Goal: Find specific page/section: Find specific page/section

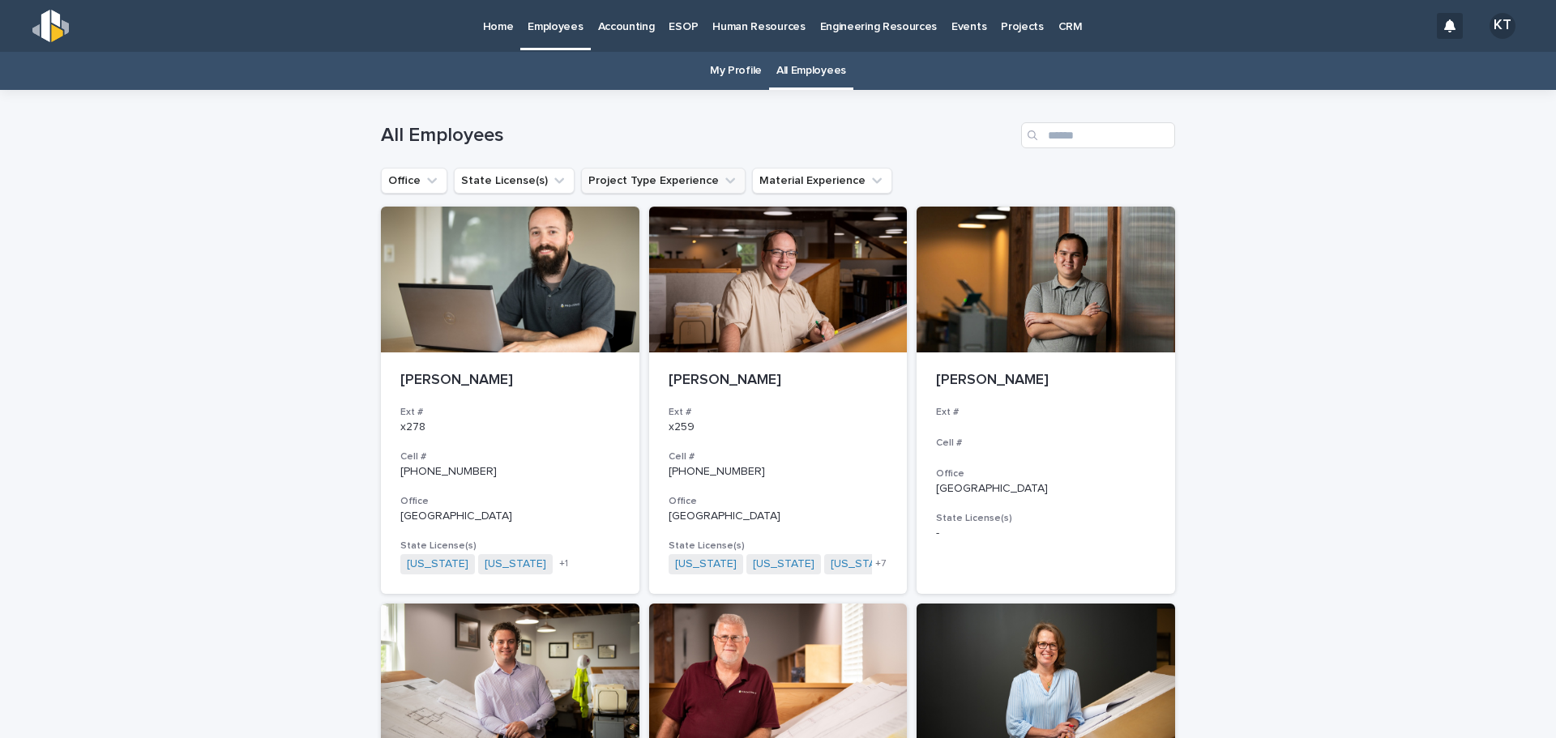
click at [630, 186] on button "Project Type Experience" at bounding box center [663, 181] width 164 height 26
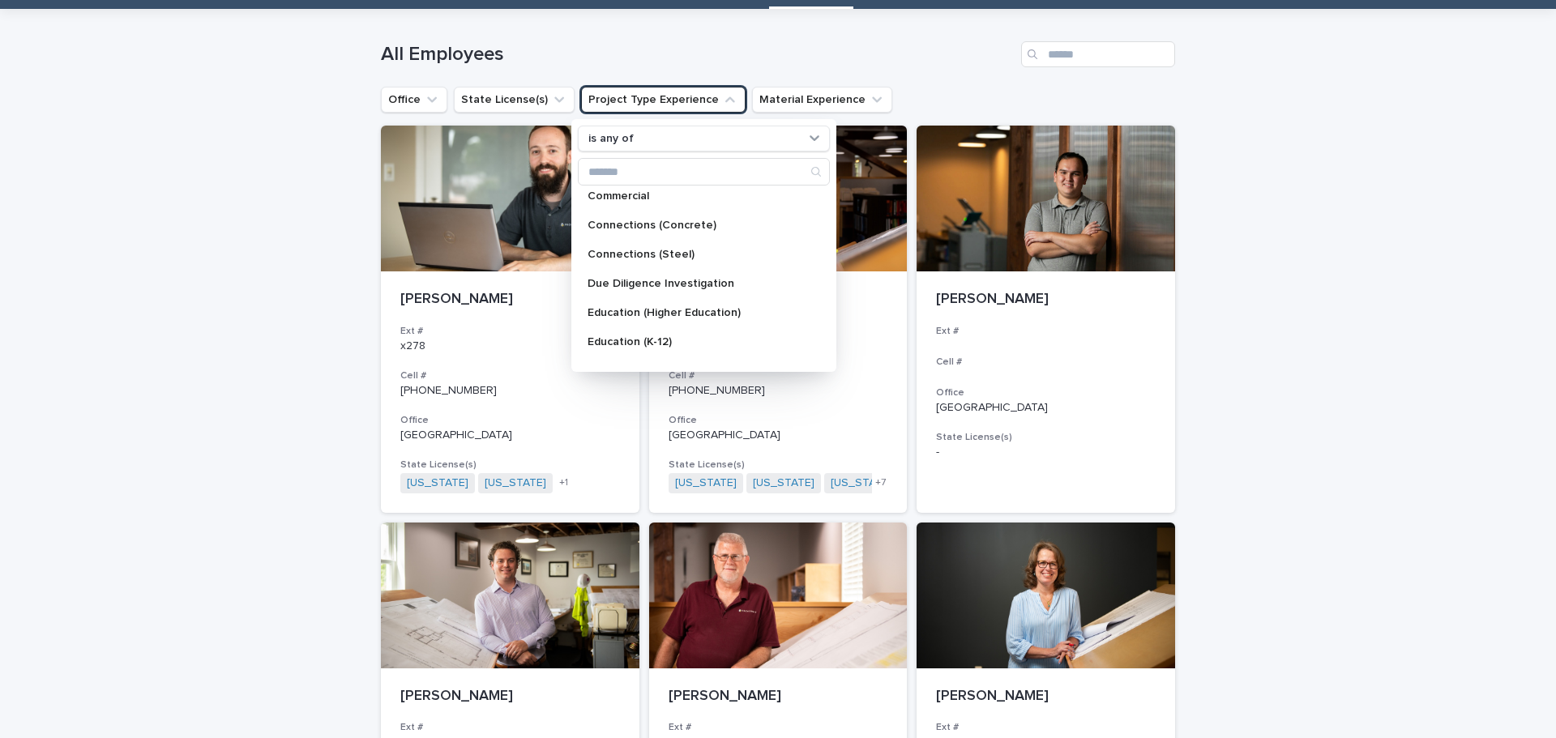
scroll to position [94, 0]
click at [737, 231] on p "Connections (Concrete)" at bounding box center [695, 225] width 216 height 11
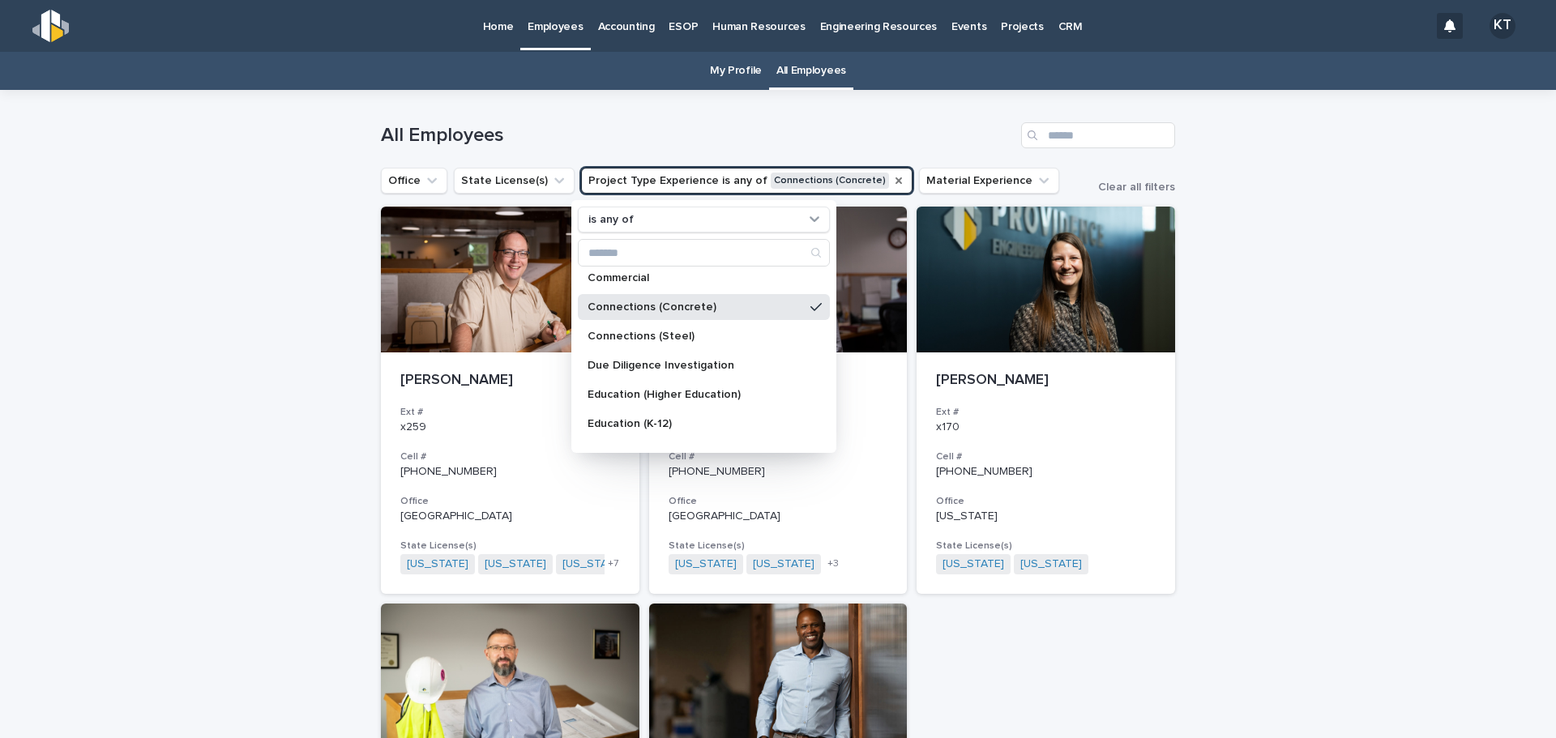
click at [895, 180] on icon "Project Type Experience" at bounding box center [898, 180] width 6 height 6
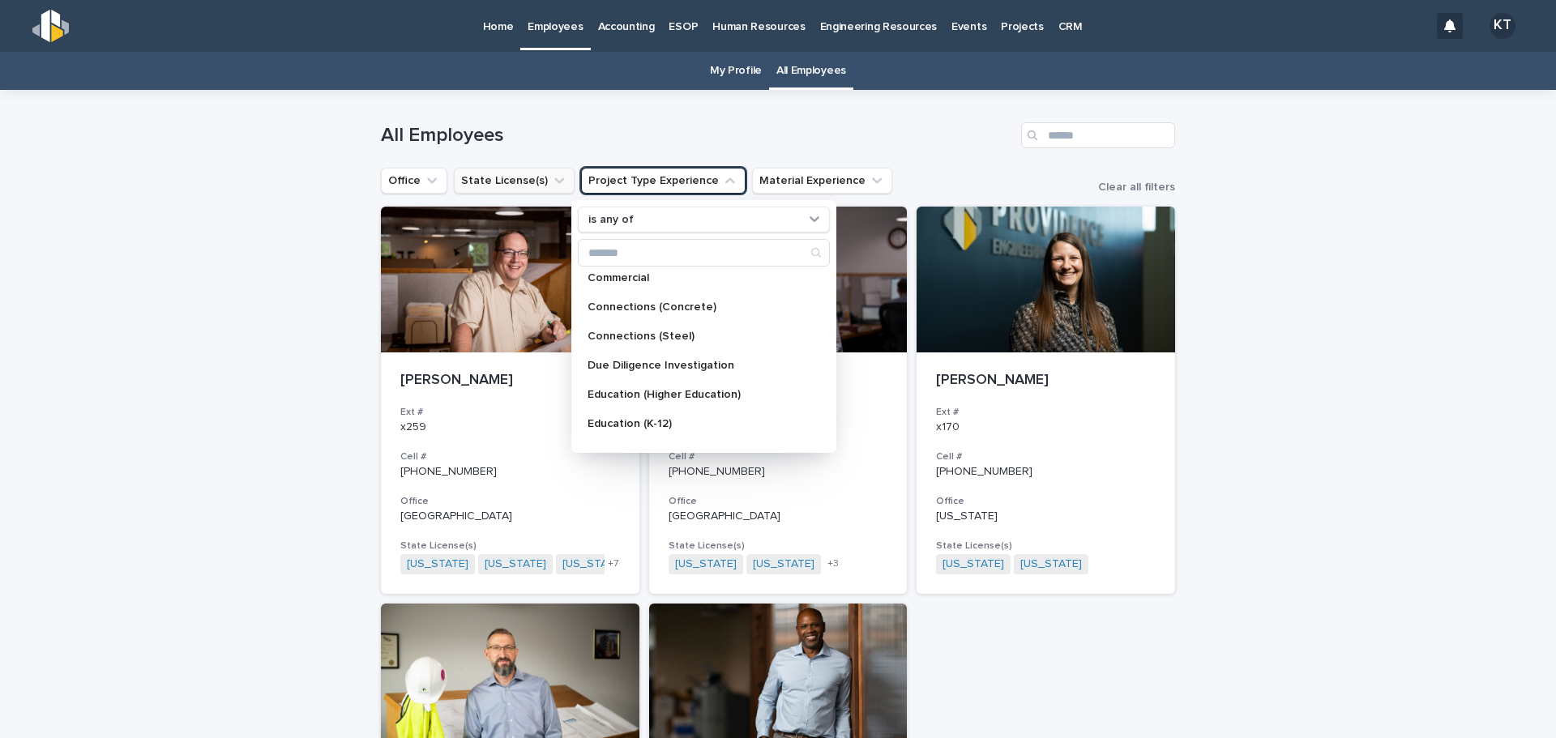
click at [503, 186] on button "State License(s)" at bounding box center [514, 181] width 121 height 26
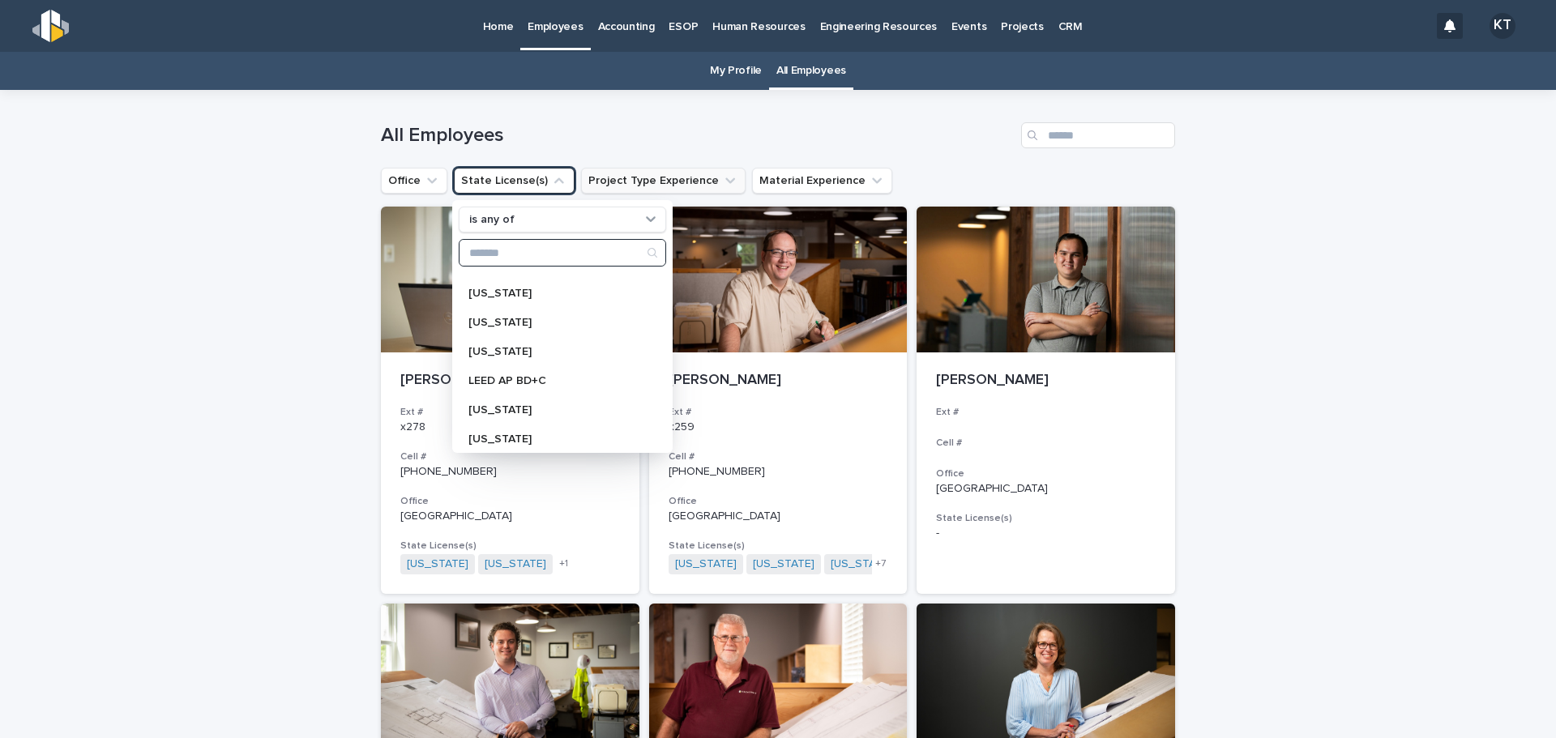
scroll to position [567, 0]
click at [509, 323] on div "[US_STATE]" at bounding box center [562, 330] width 207 height 26
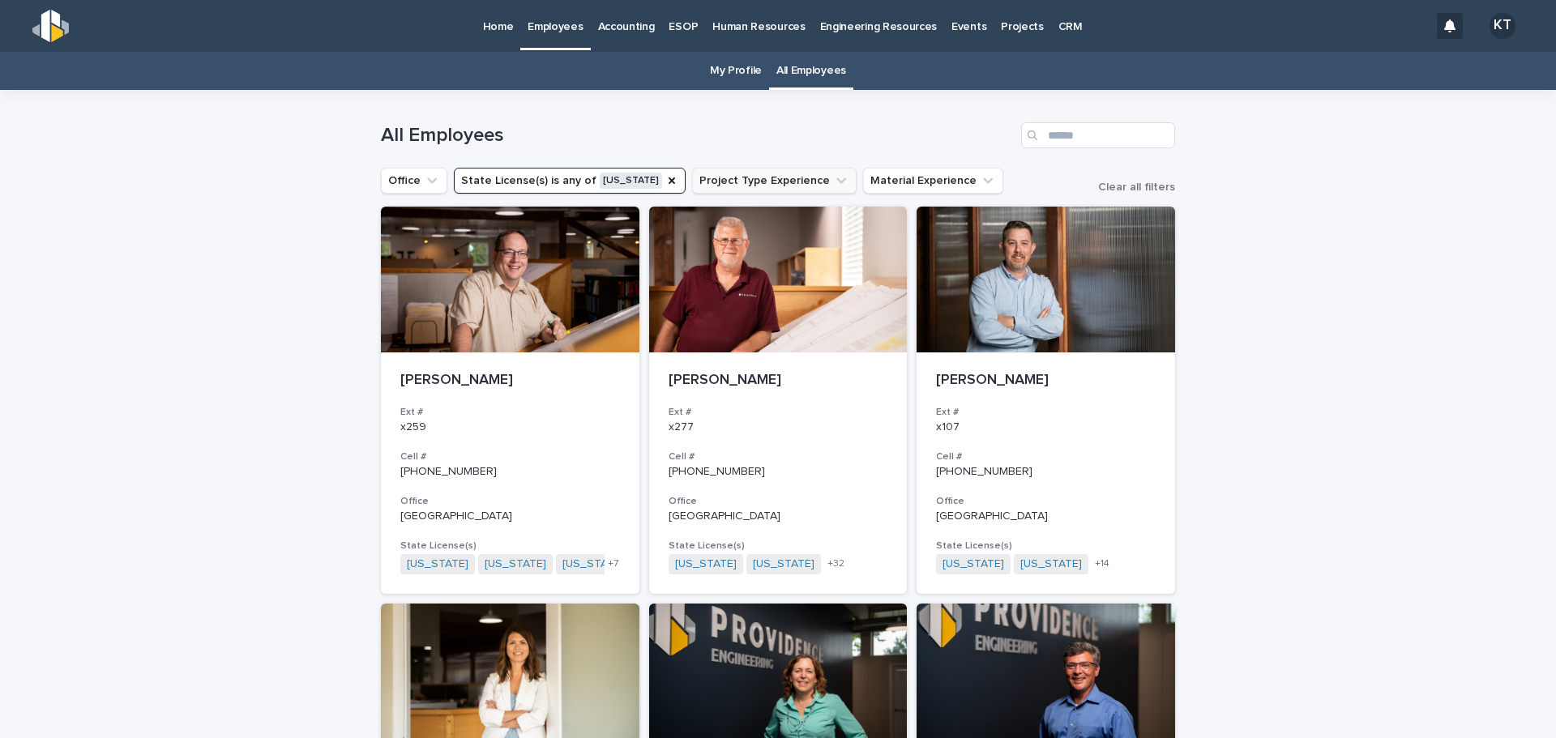
click at [506, 28] on p "Home" at bounding box center [498, 17] width 31 height 34
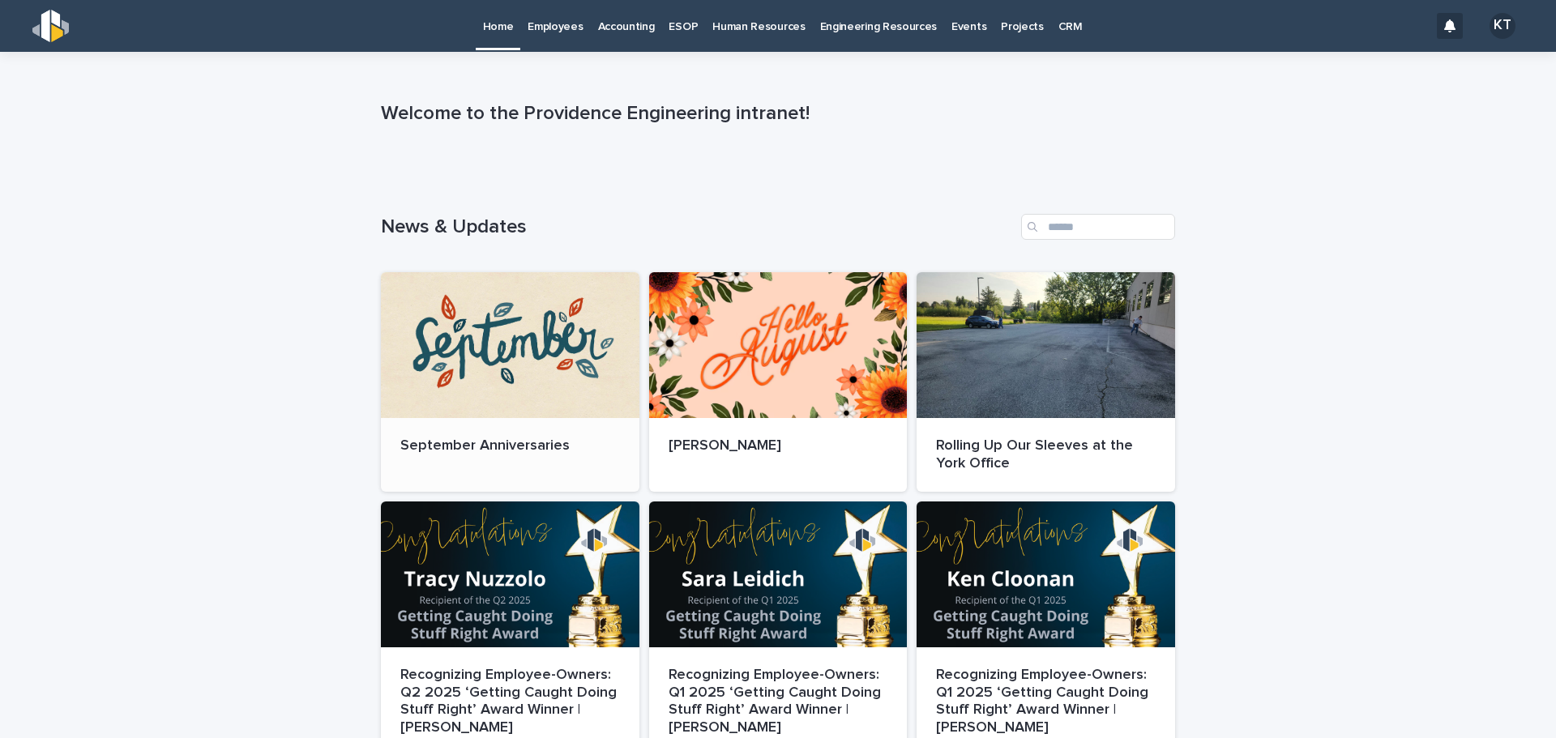
click at [539, 431] on div "September Anniversaries" at bounding box center [510, 446] width 258 height 57
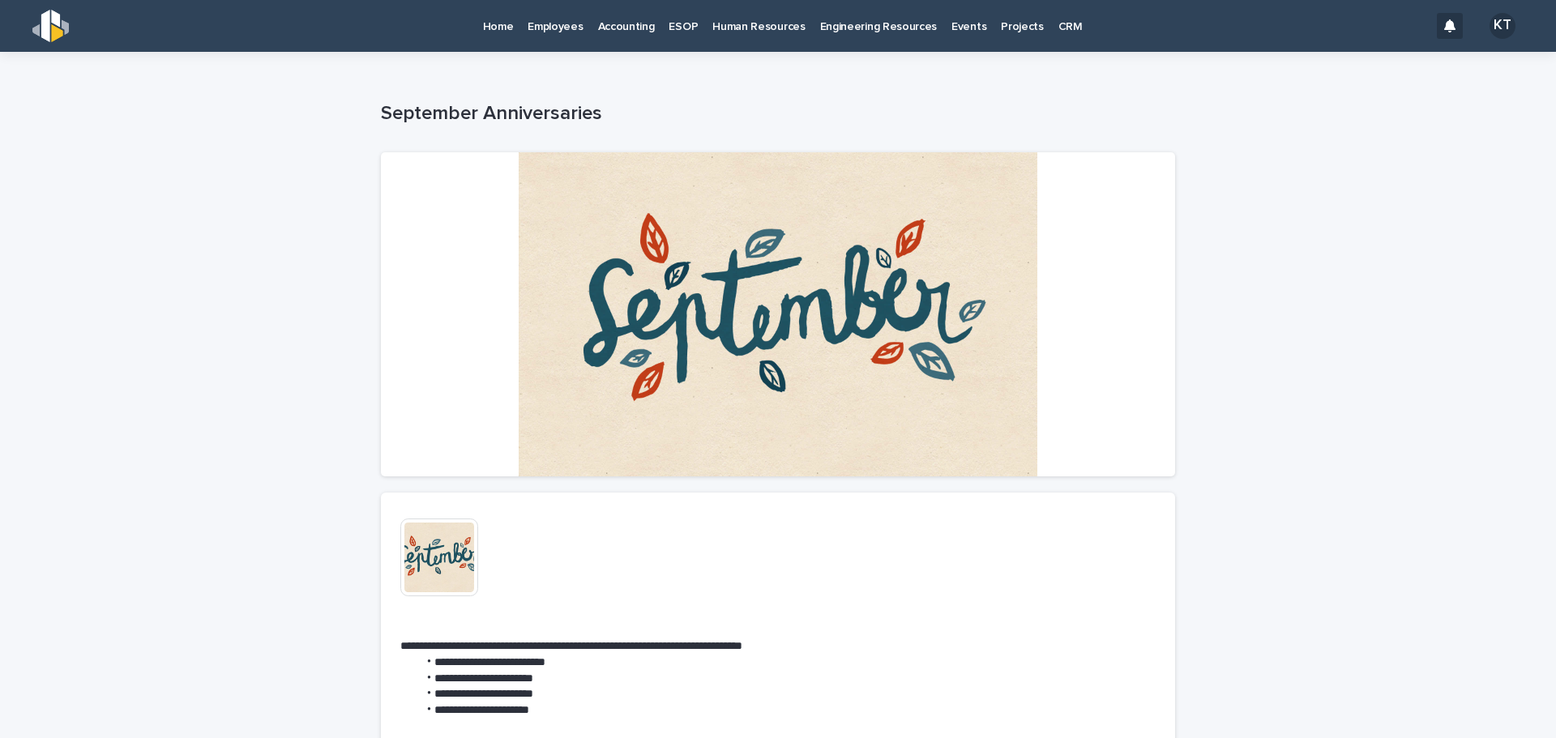
click at [509, 18] on p "Home" at bounding box center [498, 17] width 31 height 34
